Goal: Contribute content

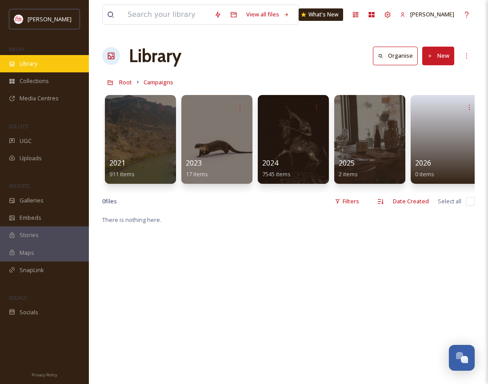
click at [52, 57] on div "Library" at bounding box center [44, 63] width 89 height 17
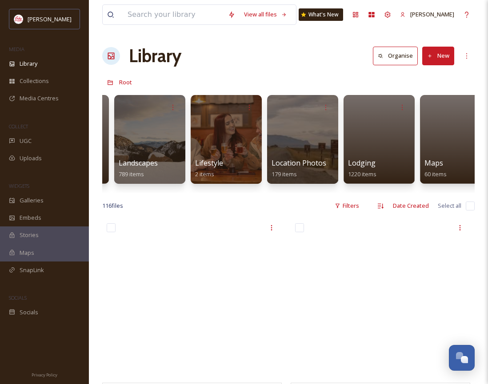
scroll to position [0, 1367]
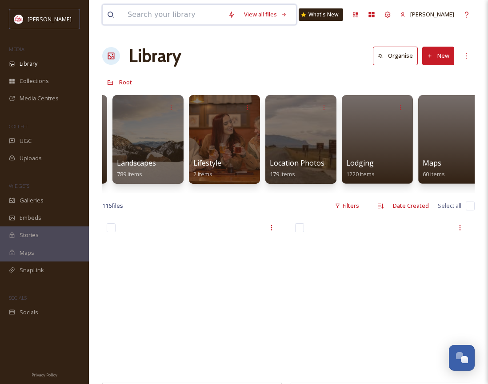
click at [199, 16] on input at bounding box center [173, 15] width 100 height 20
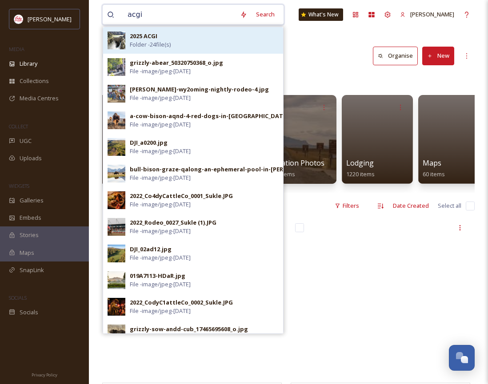
type input "acgi"
click at [188, 42] on div "2025 ACGI Folder - 24 file(s)" at bounding box center [204, 40] width 149 height 17
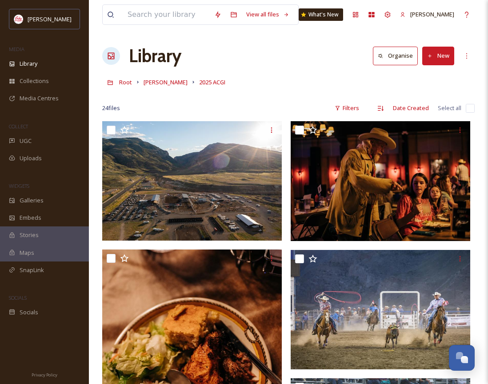
click at [441, 61] on button "New" at bounding box center [438, 56] width 32 height 18
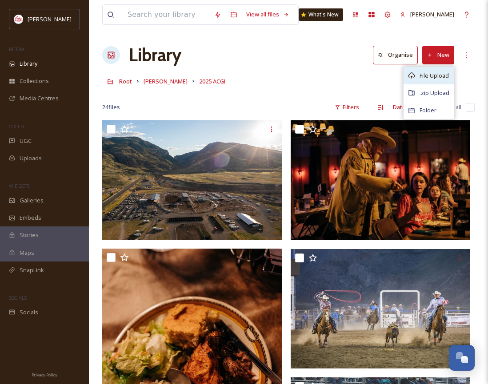
click at [435, 77] on span "File Upload" at bounding box center [433, 76] width 29 height 8
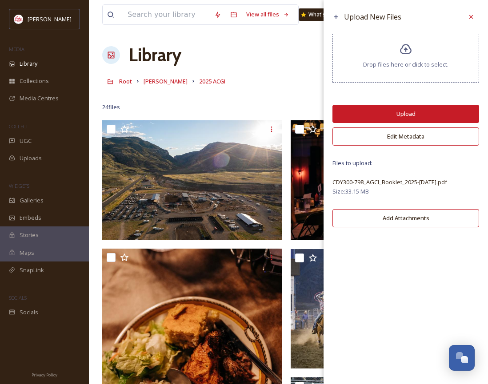
click at [395, 111] on button "Upload" at bounding box center [405, 114] width 147 height 18
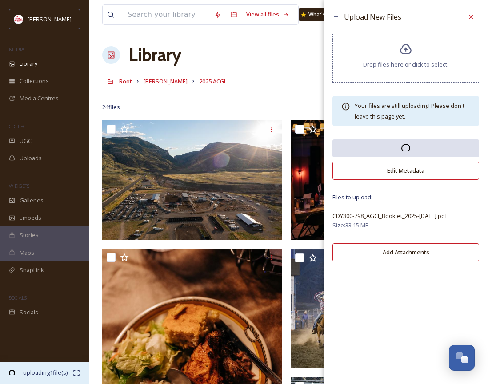
click at [51, 377] on span "00:03 remaining" at bounding box center [45, 381] width 56 height 8
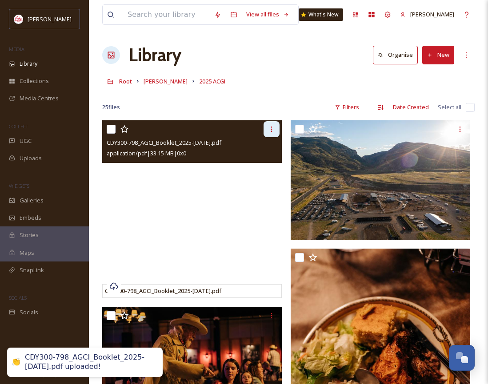
click at [273, 131] on icon at bounding box center [271, 129] width 7 height 7
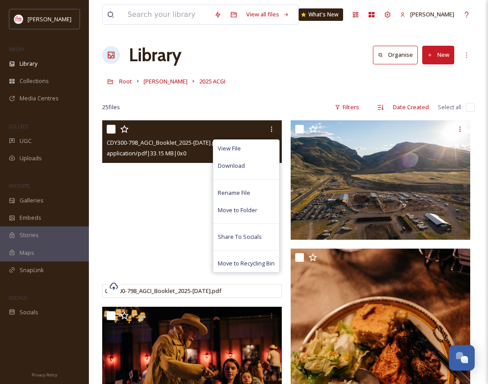
click at [112, 126] on input "checkbox" at bounding box center [111, 129] width 9 height 9
checkbox input "true"
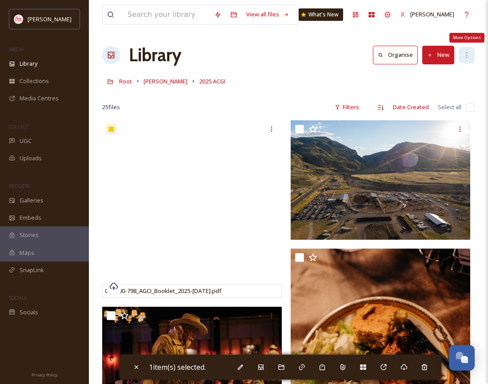
click at [468, 56] on icon at bounding box center [466, 55] width 7 height 7
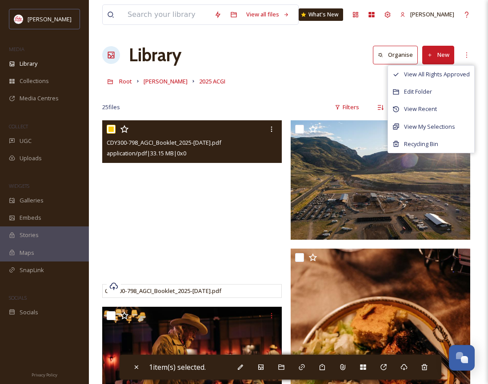
click at [200, 128] on div at bounding box center [193, 129] width 173 height 16
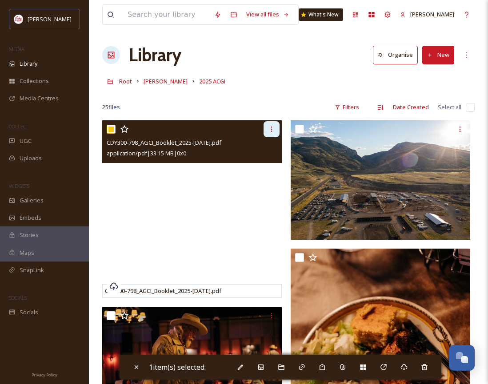
click at [270, 132] on icon at bounding box center [271, 129] width 7 height 7
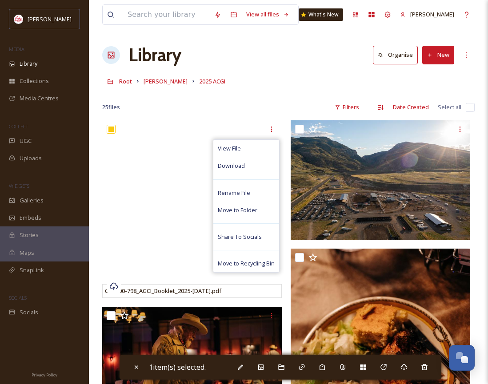
click at [255, 103] on div "25 file s Filters Date Created Select all" at bounding box center [288, 107] width 372 height 17
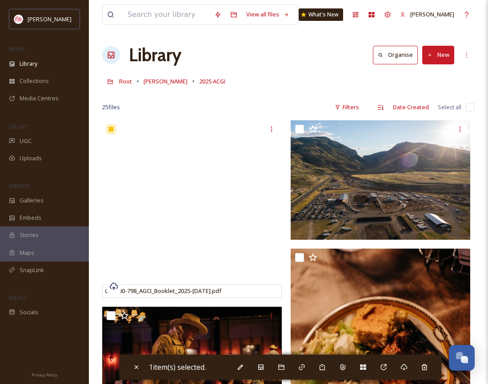
scroll to position [1, 0]
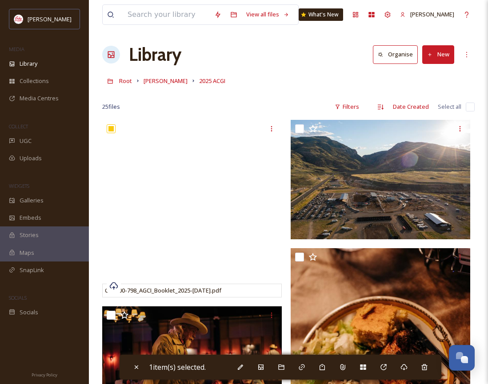
click at [431, 83] on div "[PERSON_NAME] 2025 ACGI" at bounding box center [288, 80] width 372 height 17
click at [467, 58] on div "More Options" at bounding box center [466, 55] width 16 height 16
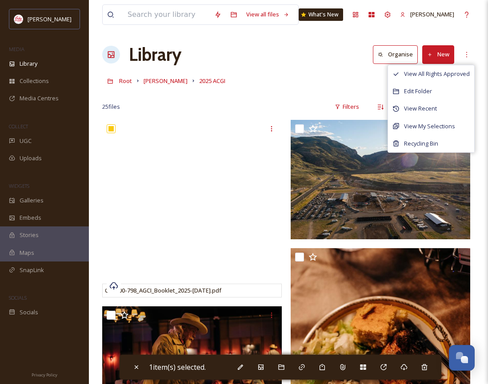
click at [251, 86] on div "[PERSON_NAME] 2025 ACGI" at bounding box center [288, 80] width 372 height 17
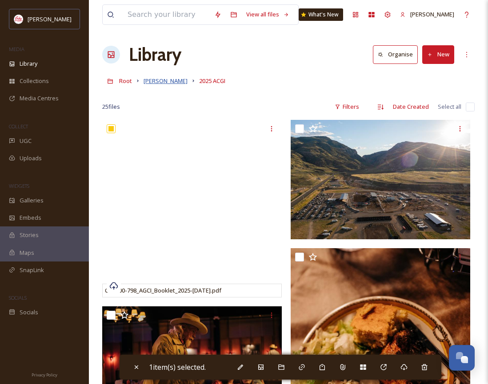
click at [148, 82] on span "[PERSON_NAME]" at bounding box center [165, 81] width 44 height 8
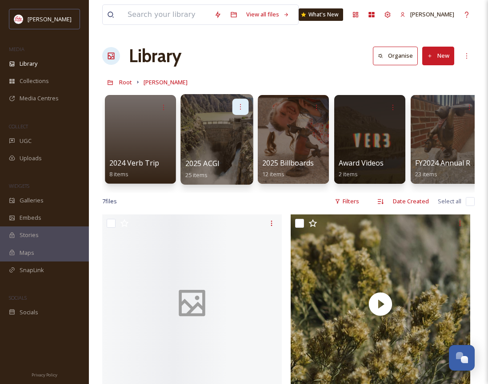
click at [239, 109] on icon at bounding box center [240, 106] width 7 height 7
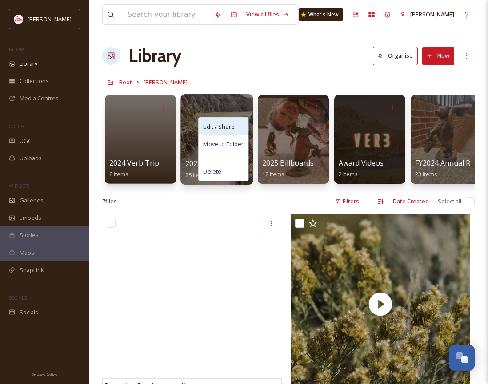
click at [233, 127] on span "Edit / Share" at bounding box center [218, 126] width 31 height 9
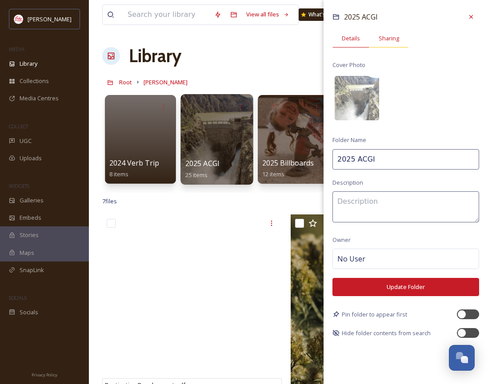
click at [383, 38] on span "Sharing" at bounding box center [388, 38] width 20 height 8
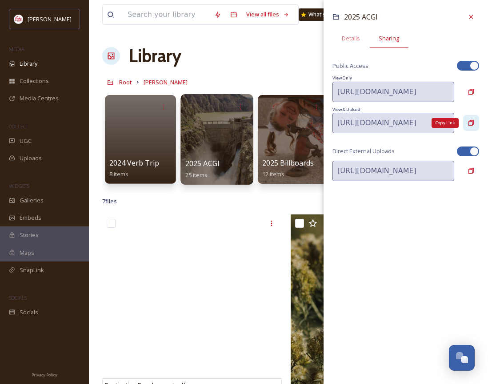
click at [471, 120] on icon at bounding box center [470, 122] width 7 height 7
